Goal: Task Accomplishment & Management: Manage account settings

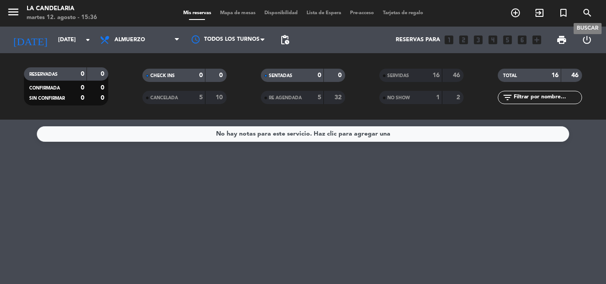
click at [587, 12] on icon "search" at bounding box center [587, 13] width 11 height 11
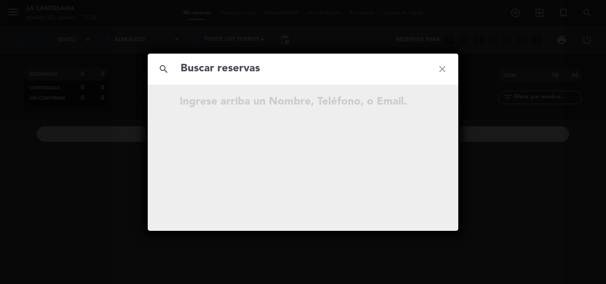
click at [194, 63] on input "text" at bounding box center [303, 69] width 247 height 18
click at [232, 71] on input "QbwTr6" at bounding box center [303, 69] width 247 height 18
type input "QbwTr6"
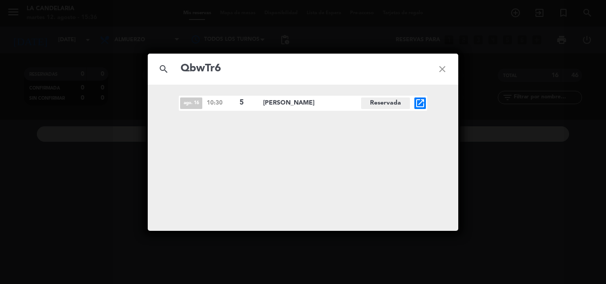
click at [419, 102] on icon "open_in_new" at bounding box center [420, 103] width 11 height 11
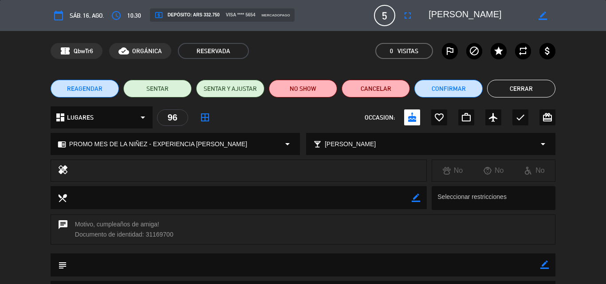
scroll to position [89, 0]
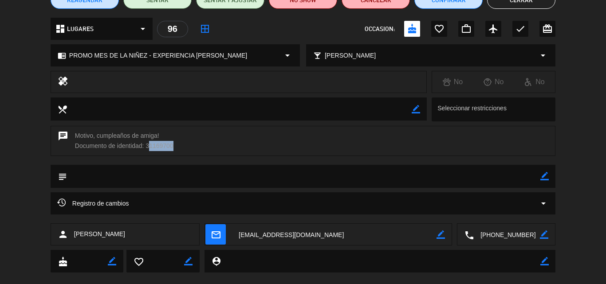
drag, startPoint x: 146, startPoint y: 146, endPoint x: 171, endPoint y: 144, distance: 24.9
click at [171, 144] on div "chat Motivo, cumpleaños de amiga! Documento de identidad: 31169700" at bounding box center [303, 141] width 505 height 30
click at [195, 143] on div "chat Motivo, cumpleaños de amiga! Documento de identidad: 31169700" at bounding box center [303, 141] width 505 height 30
drag, startPoint x: 147, startPoint y: 144, endPoint x: 179, endPoint y: 144, distance: 32.4
click at [179, 144] on div "chat Motivo, cumpleaños de amiga! Documento de identidad: 31169700" at bounding box center [303, 141] width 505 height 30
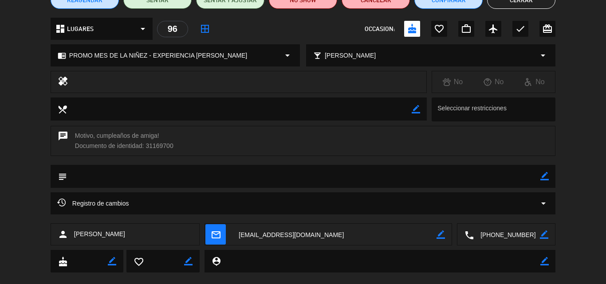
copy div "31169700"
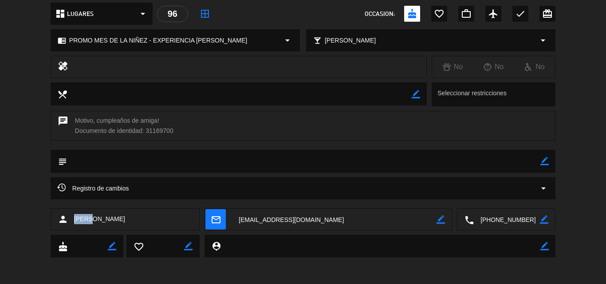
drag, startPoint x: 72, startPoint y: 220, endPoint x: 91, endPoint y: 220, distance: 18.6
click at [91, 220] on div "person Paola" at bounding box center [125, 220] width 149 height 22
copy span "Paola"
click at [314, 276] on div "calendar_today sáb. 16, ago. access_time 10:30 local_atm Depósito: ARS 332.750 …" at bounding box center [303, 142] width 606 height 284
click at [310, 216] on textarea at bounding box center [334, 220] width 205 height 22
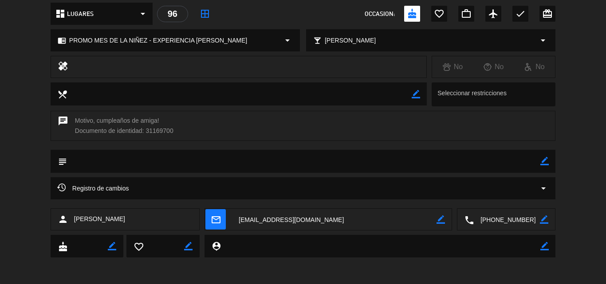
scroll to position [0, 0]
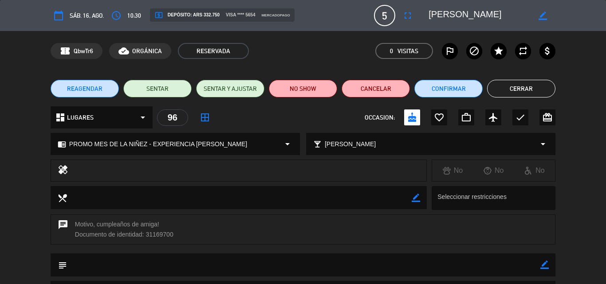
click at [544, 266] on icon "border_color" at bounding box center [545, 265] width 8 height 8
click at [82, 265] on textarea at bounding box center [304, 265] width 474 height 23
paste textarea "B 0007-00005835"
type textarea "B 0007-00005835"
click at [542, 265] on icon at bounding box center [545, 265] width 8 height 8
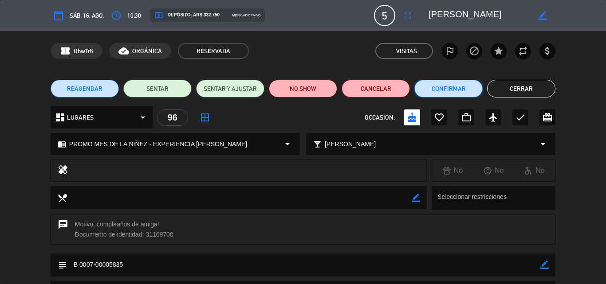
click at [438, 88] on button "Confirmar" at bounding box center [449, 89] width 68 height 18
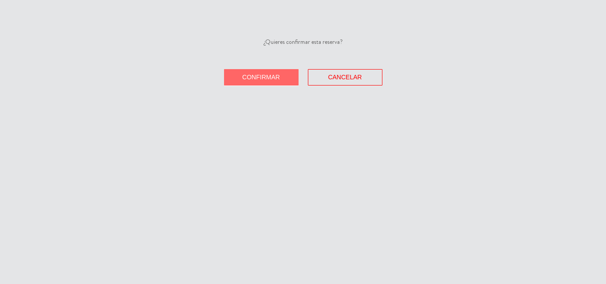
click at [275, 79] on span "Confirmar" at bounding box center [261, 77] width 38 height 7
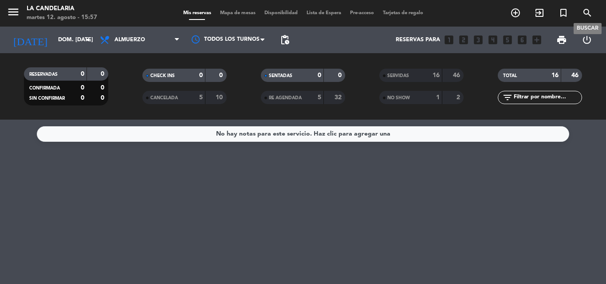
click at [584, 11] on icon "search" at bounding box center [587, 13] width 11 height 11
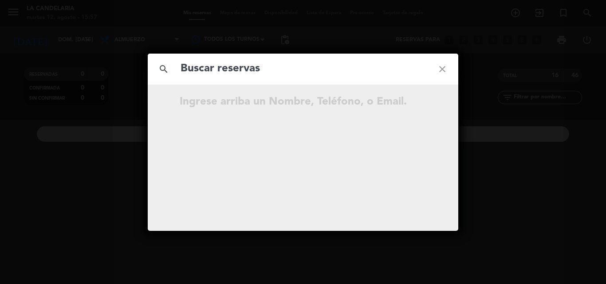
click at [255, 76] on input "text" at bounding box center [303, 69] width 247 height 18
type input "CFMAD7"
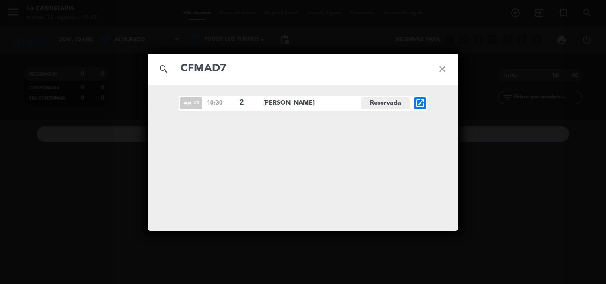
click at [424, 102] on icon "open_in_new" at bounding box center [420, 103] width 11 height 11
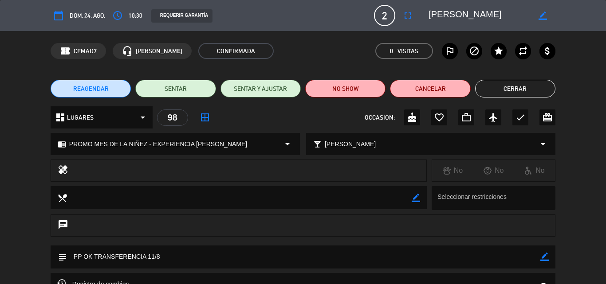
click at [544, 256] on icon "border_color" at bounding box center [545, 257] width 8 height 8
click at [176, 258] on textarea at bounding box center [304, 257] width 474 height 23
paste textarea "A 0007-00001069"
type textarea "PP OK TRANSFERENCIA 11/8 A 0007-00001069"
click at [544, 258] on icon at bounding box center [545, 257] width 8 height 8
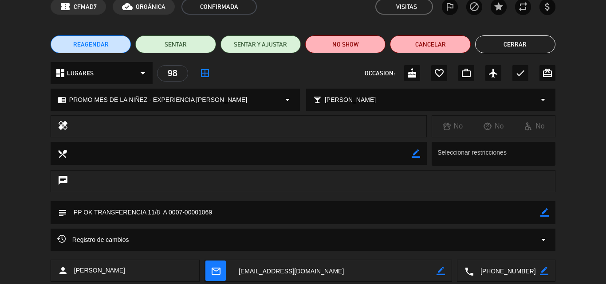
scroll to position [89, 0]
